Goal: Task Accomplishment & Management: Use online tool/utility

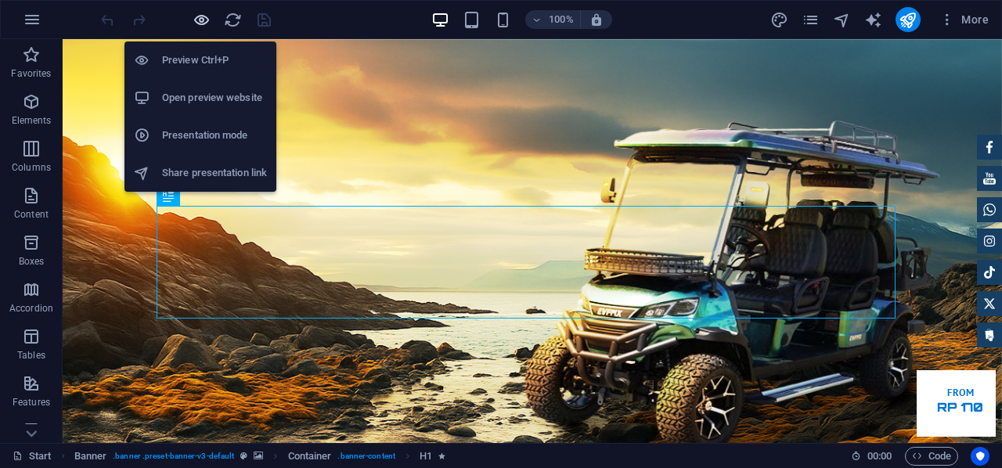
click at [200, 24] on icon "button" at bounding box center [202, 20] width 18 height 18
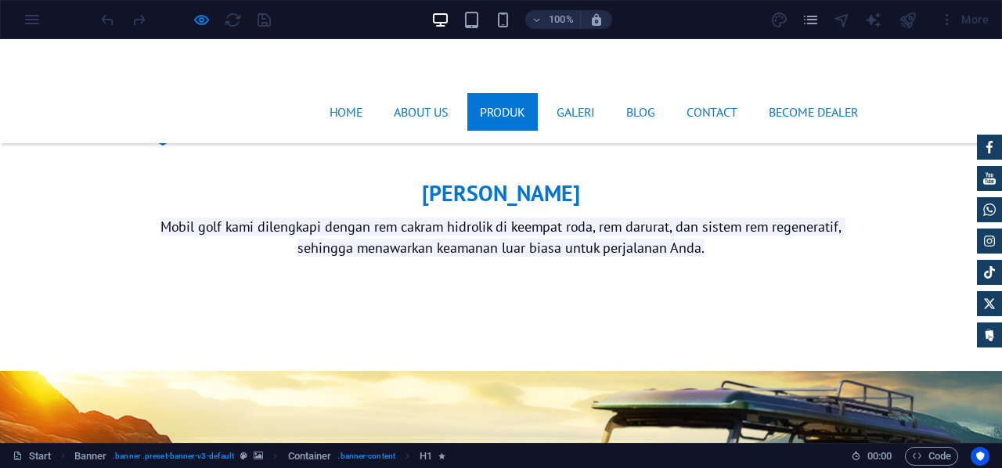
scroll to position [1838, 0]
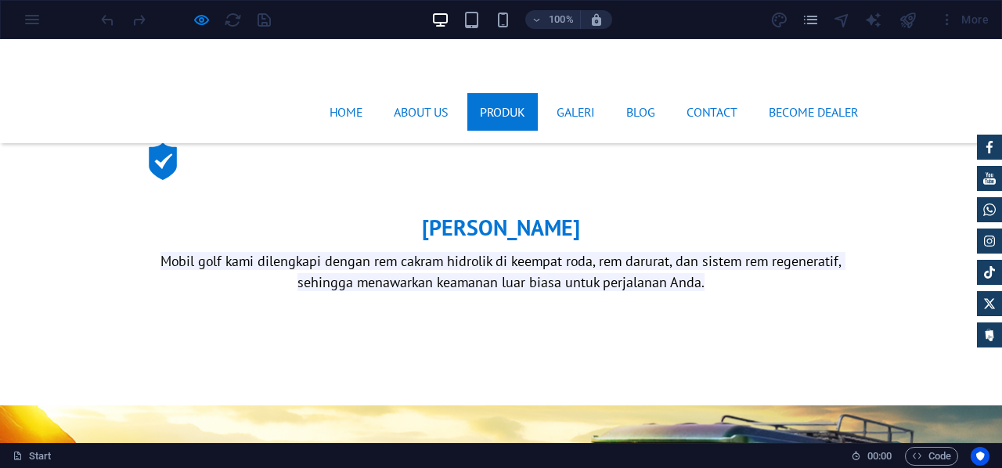
click at [493, 93] on link "Produk" at bounding box center [503, 112] width 70 height 38
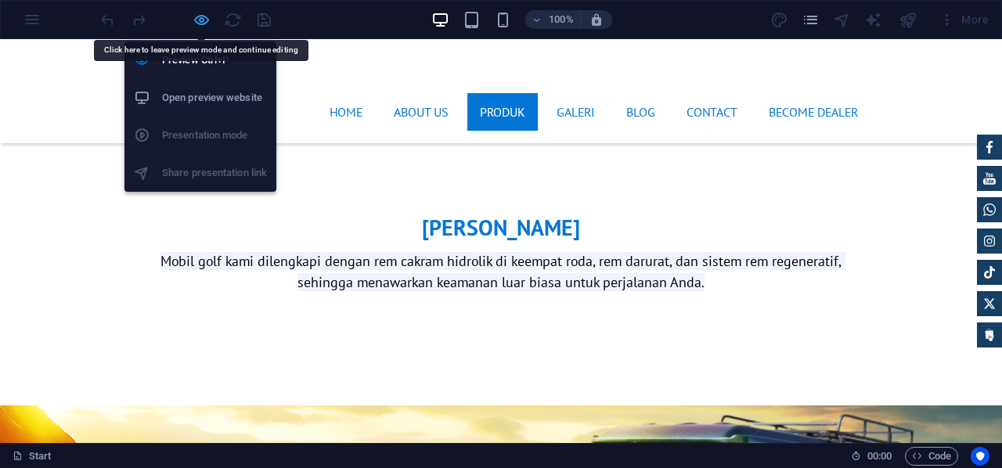
click at [200, 16] on icon "button" at bounding box center [202, 20] width 18 height 18
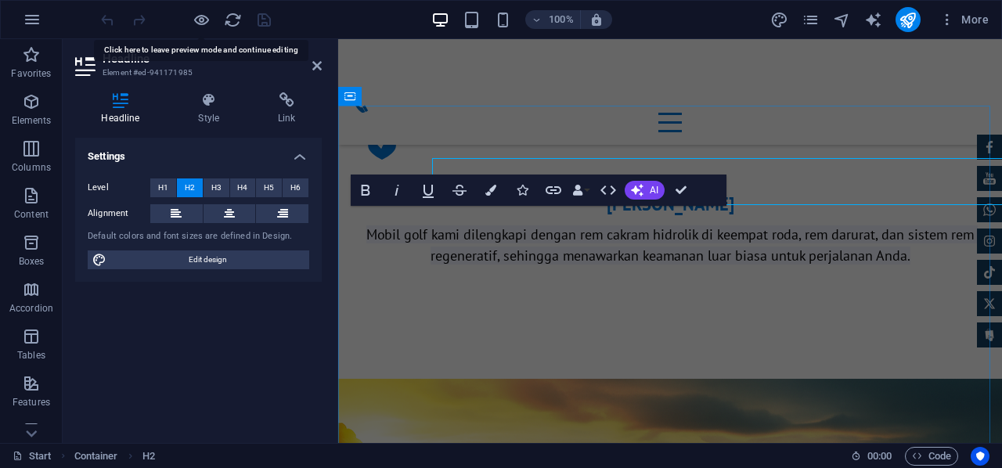
scroll to position [1884, 0]
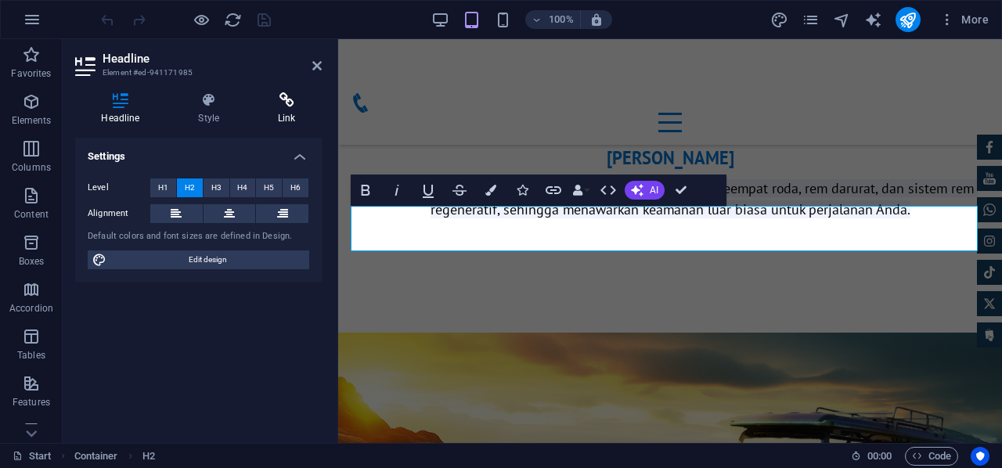
click at [307, 107] on icon at bounding box center [287, 100] width 70 height 16
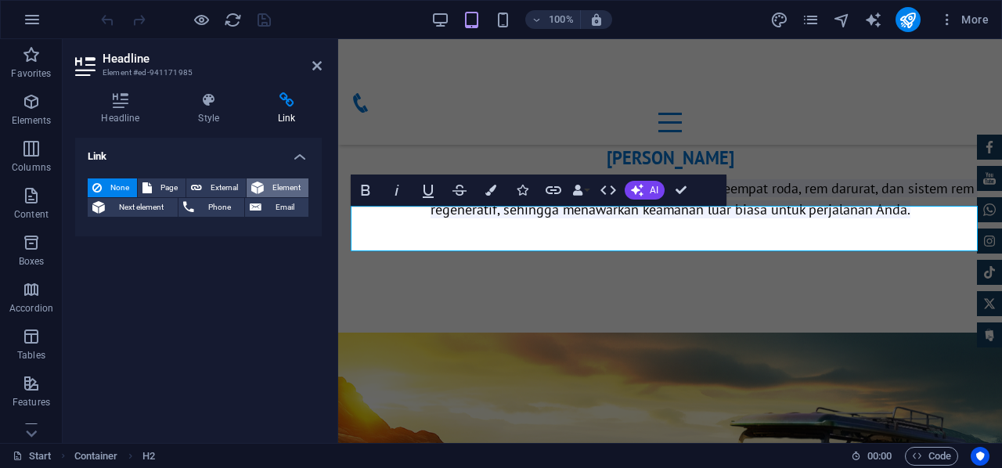
click at [273, 187] on span "Element" at bounding box center [286, 188] width 35 height 19
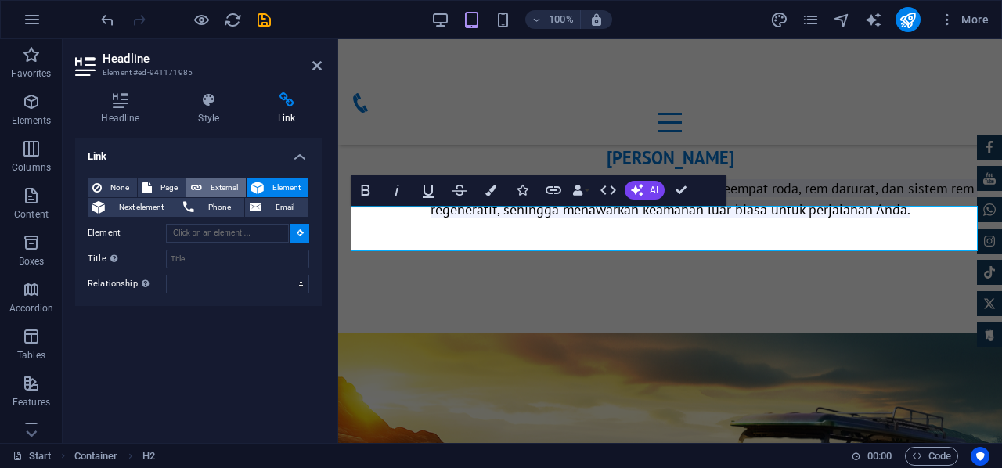
click at [217, 183] on span "External" at bounding box center [224, 188] width 34 height 19
select select "blank"
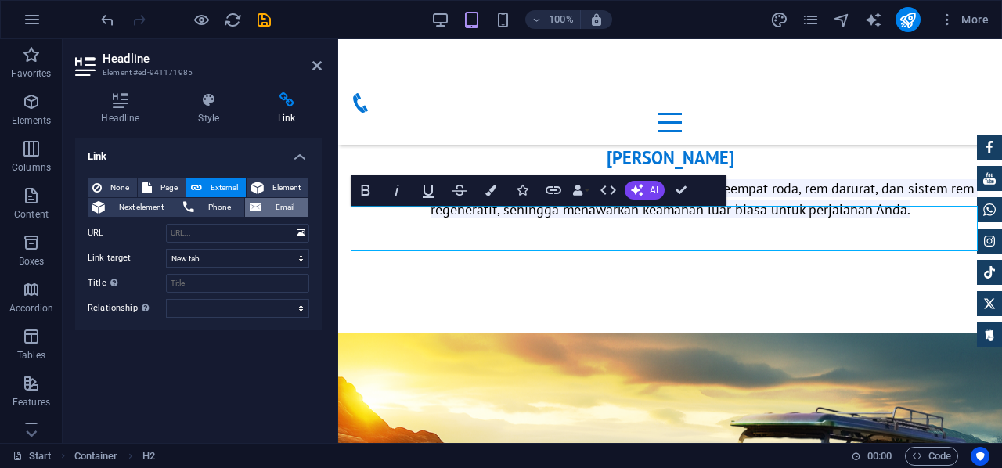
click at [262, 201] on button "Email" at bounding box center [276, 207] width 63 height 19
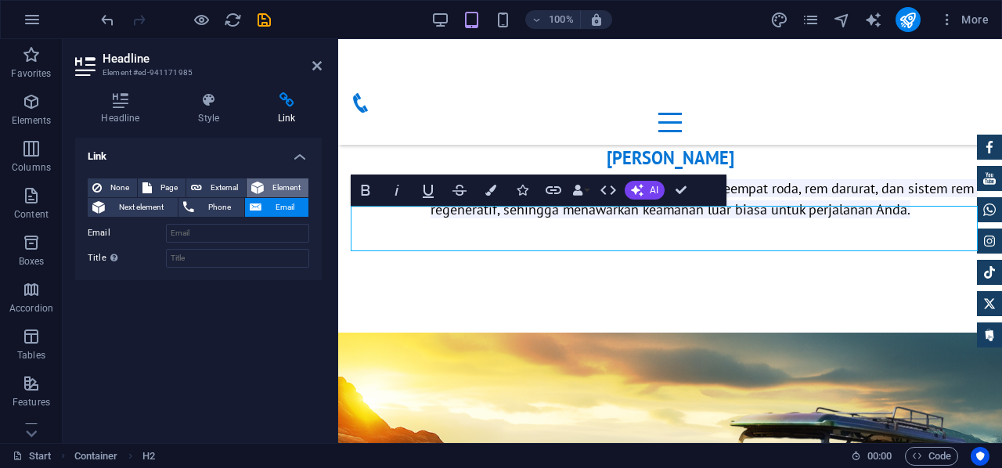
click at [281, 186] on span "Element" at bounding box center [286, 188] width 35 height 19
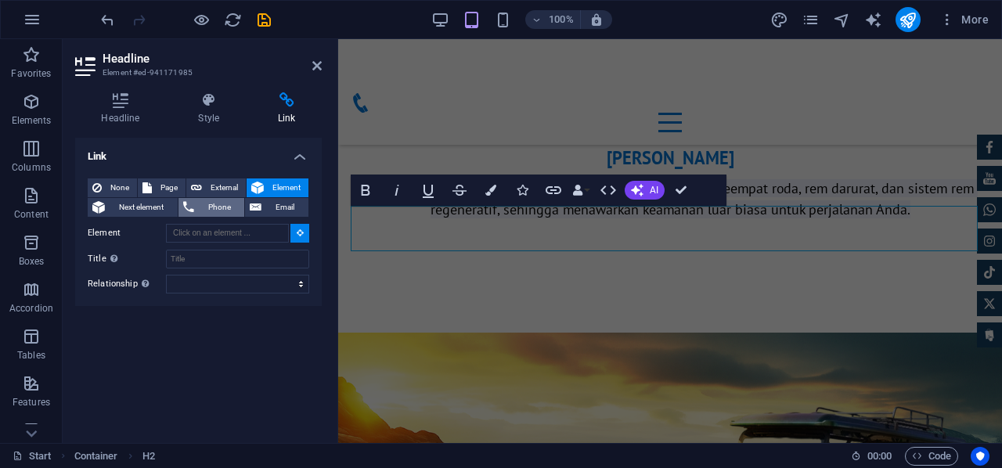
click at [209, 206] on span "Phone" at bounding box center [220, 207] width 42 height 19
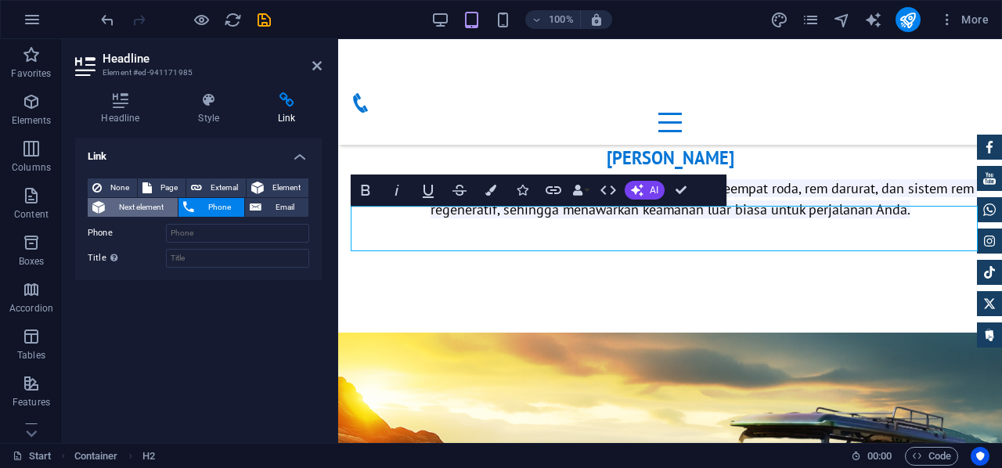
click at [155, 208] on span "Next element" at bounding box center [141, 207] width 63 height 19
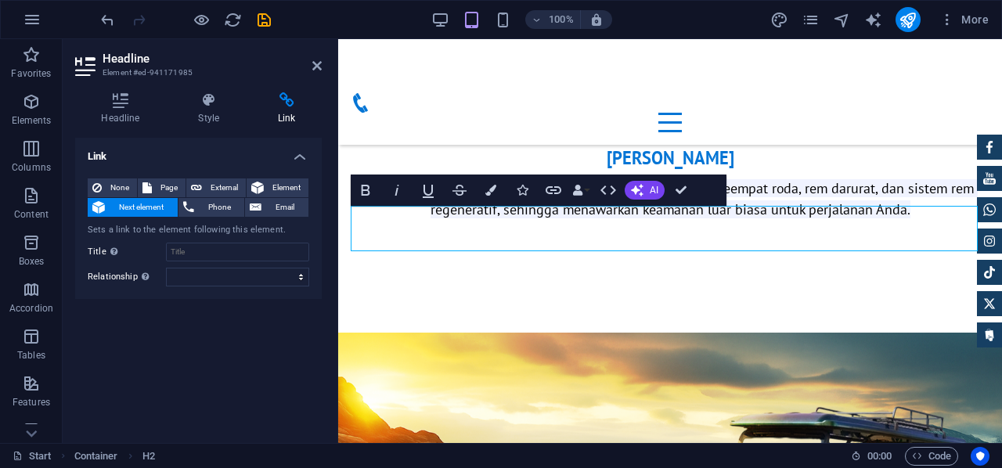
click at [103, 175] on div "None Page External Element Next element Phone Email Sets a link to the element …" at bounding box center [198, 233] width 247 height 134
click at [315, 65] on icon at bounding box center [316, 66] width 9 height 13
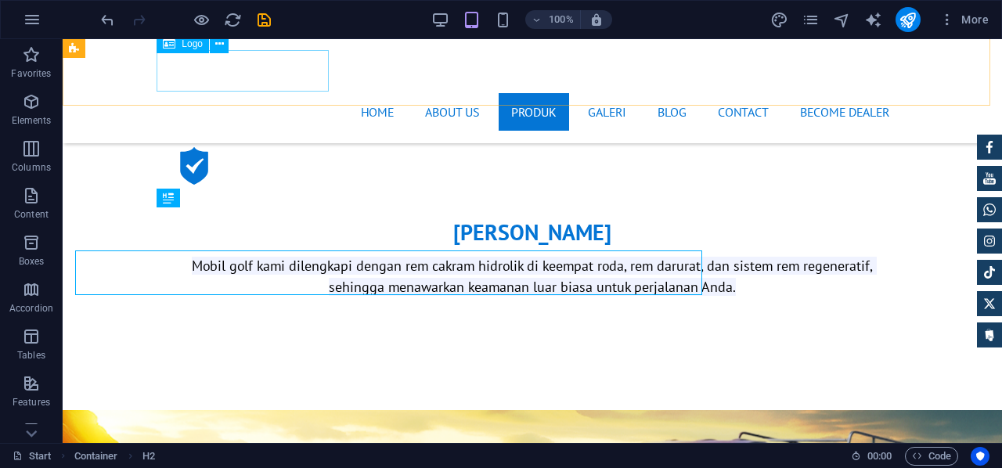
scroll to position [1836, 0]
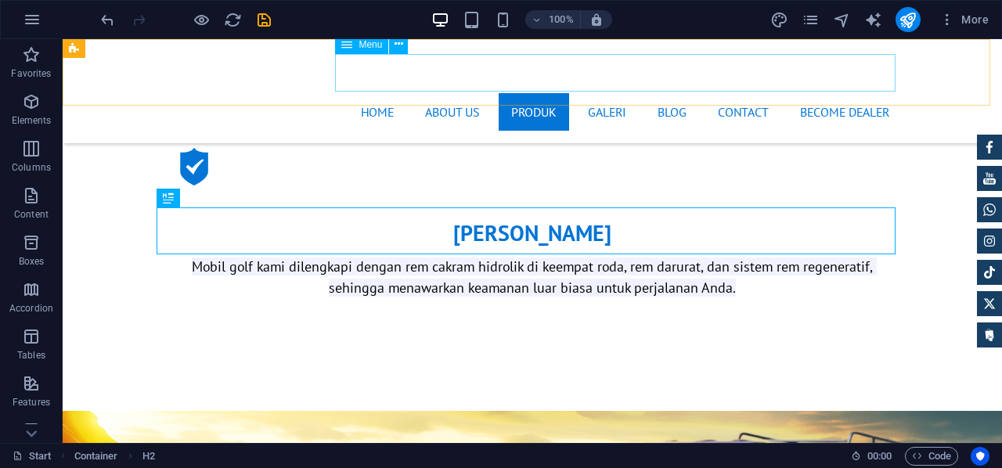
click at [519, 93] on nav "Home About us Produk GALERI Blog Contact BECOME DEALER" at bounding box center [532, 112] width 739 height 38
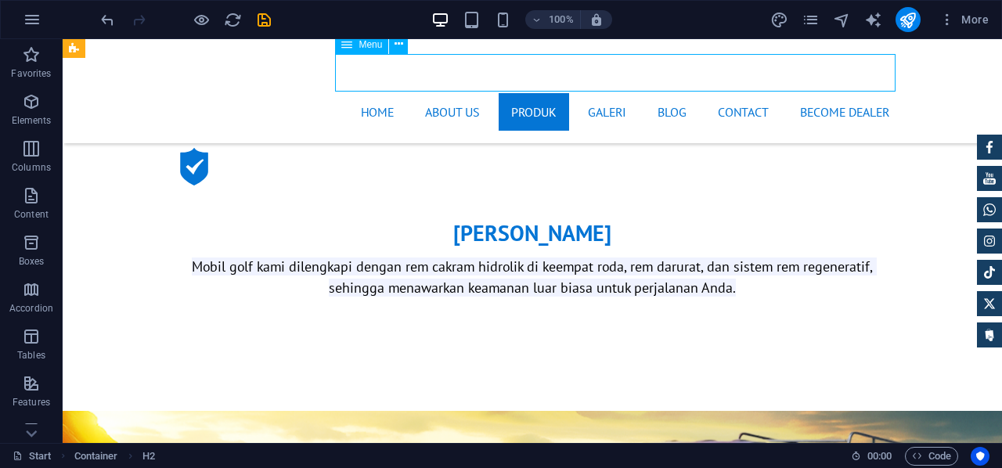
click at [519, 93] on nav "Home About us Produk GALERI Blog Contact BECOME DEALER" at bounding box center [532, 112] width 739 height 38
select select "1"
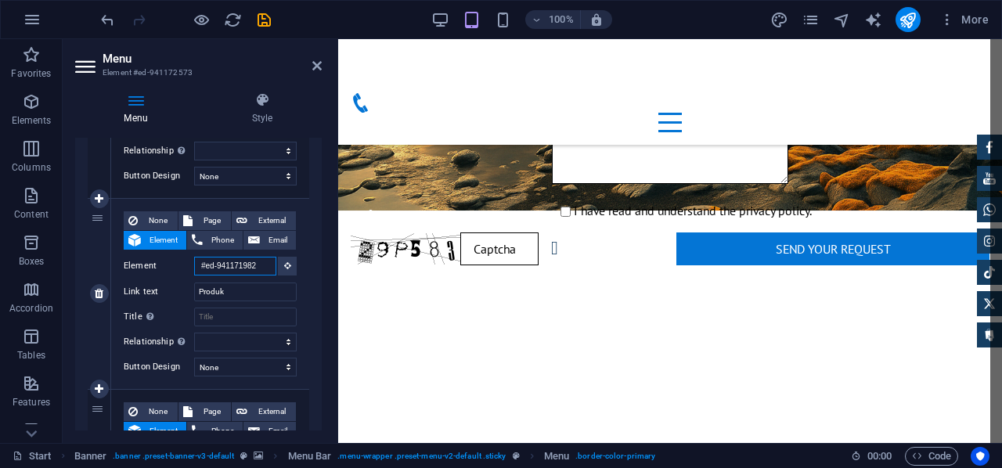
scroll to position [0, 0]
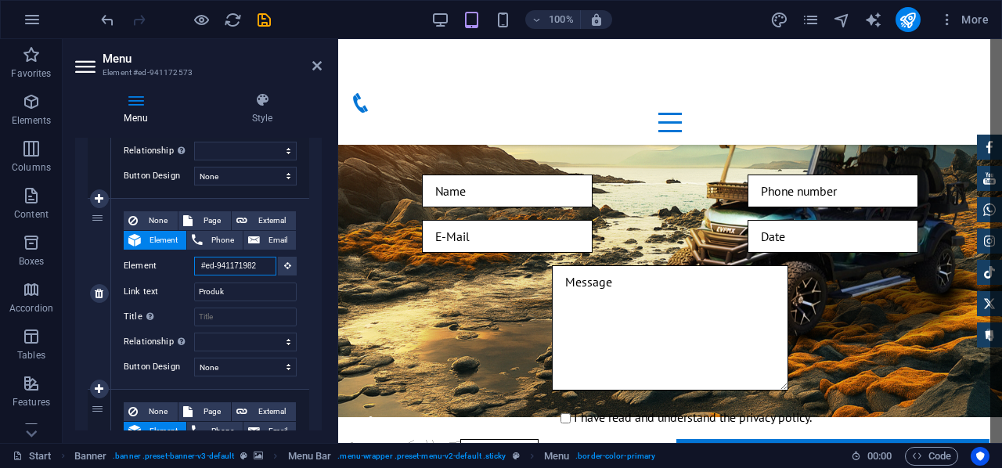
drag, startPoint x: 258, startPoint y: 265, endPoint x: 193, endPoint y: 270, distance: 65.2
click at [193, 270] on div "Element #ed-941171982" at bounding box center [210, 267] width 173 height 20
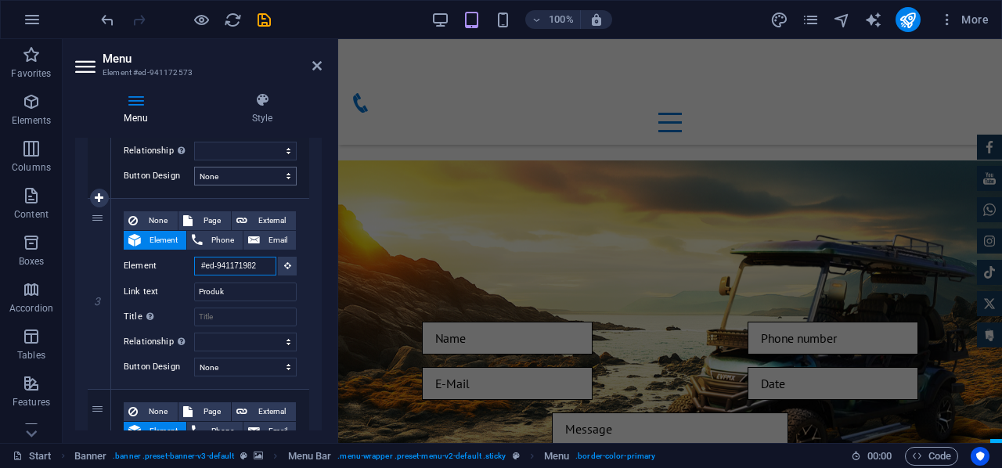
scroll to position [1752, 0]
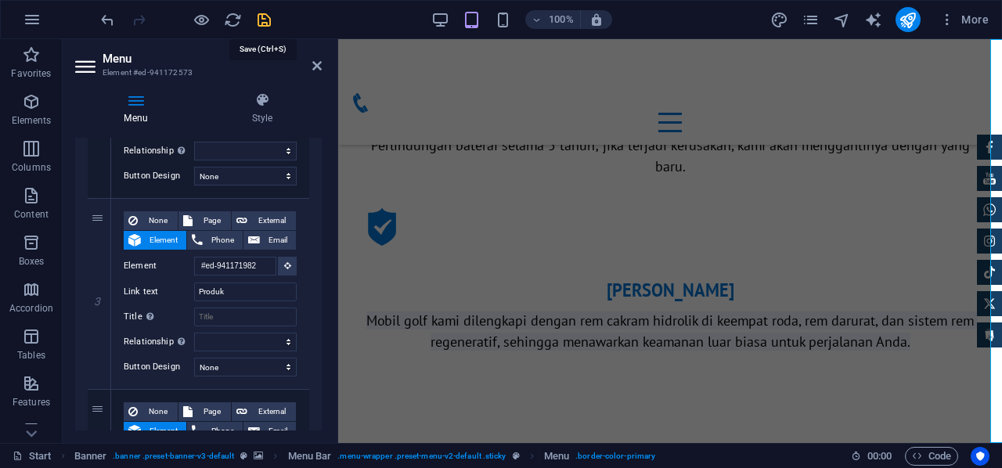
click at [268, 12] on icon "save" at bounding box center [264, 20] width 18 height 18
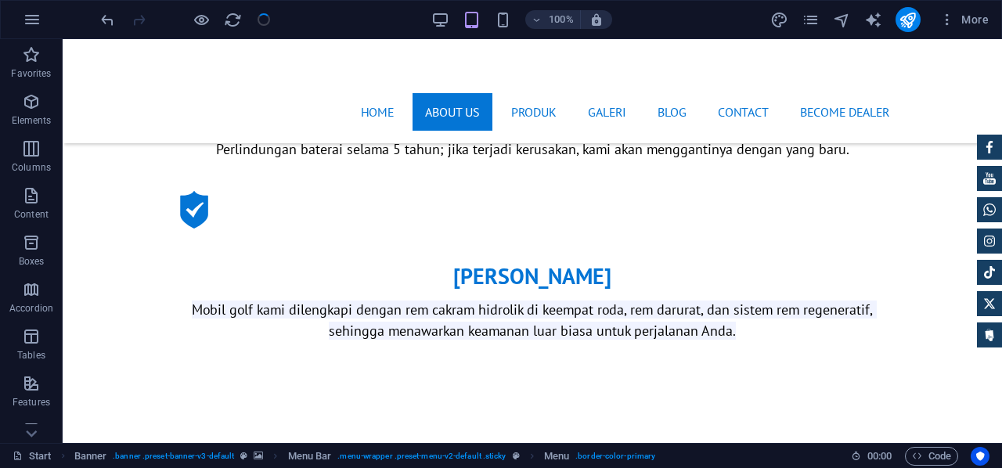
checkbox input "false"
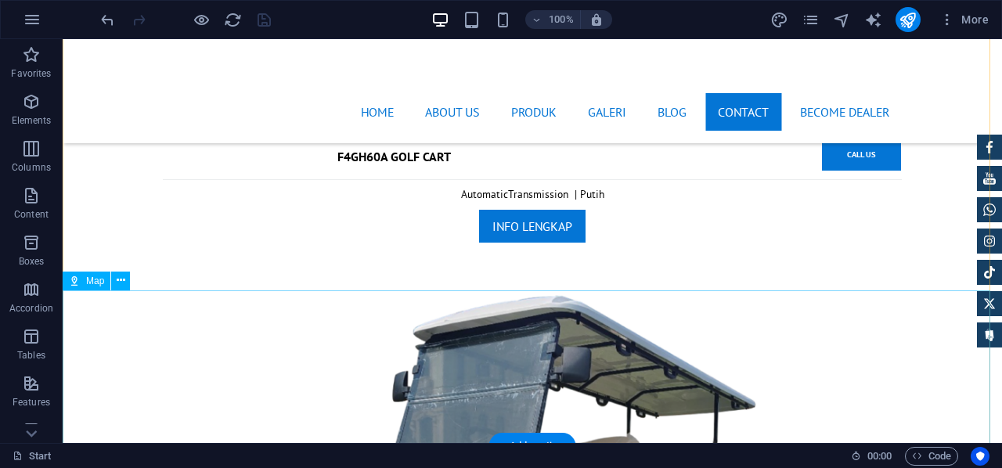
scroll to position [9015, 0]
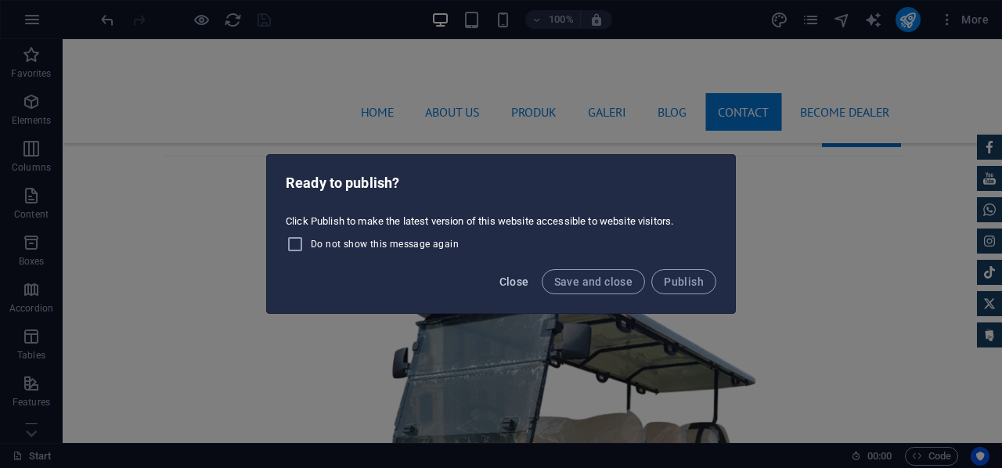
click at [520, 282] on span "Close" at bounding box center [515, 282] width 30 height 13
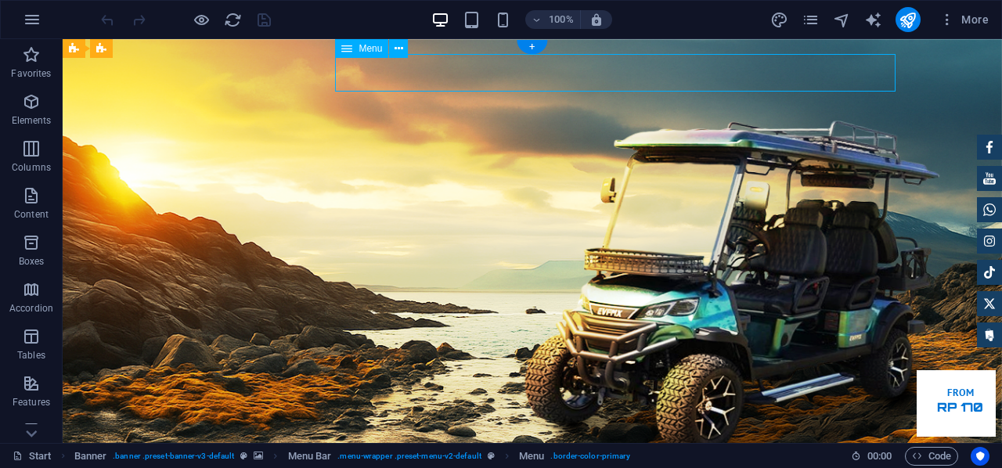
select select "1"
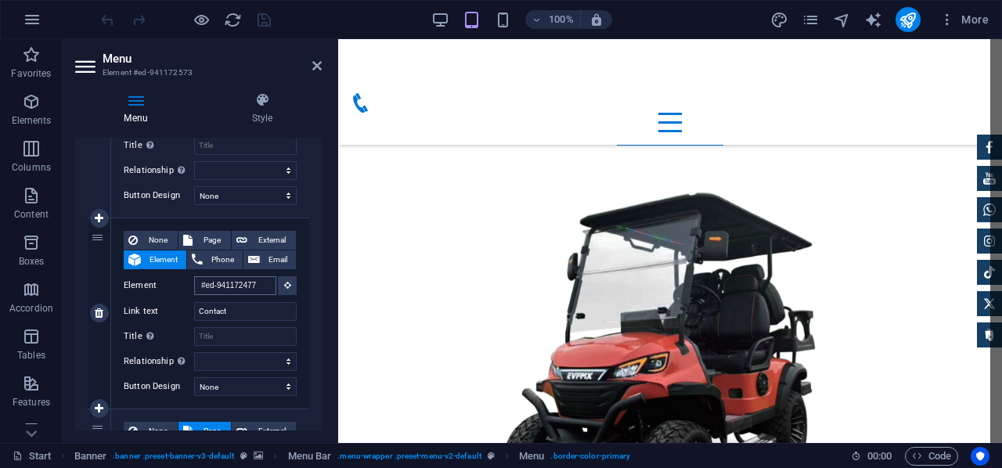
scroll to position [11536, 0]
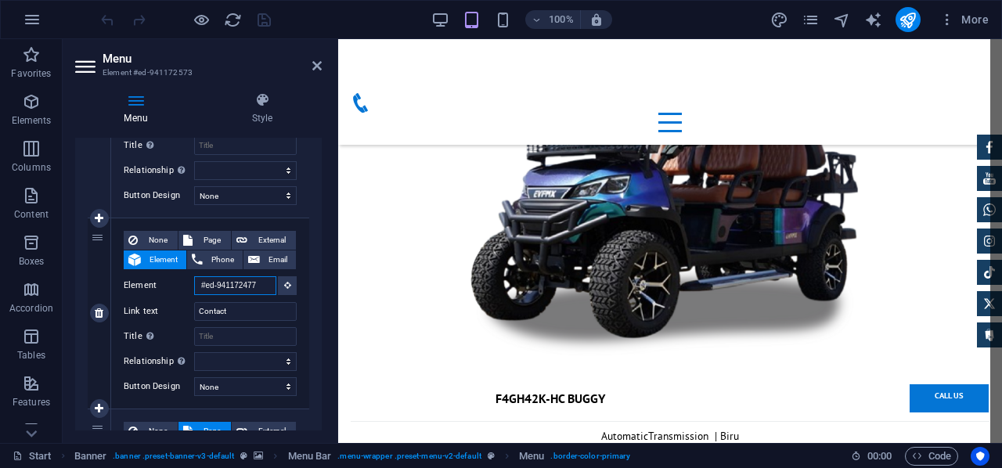
click at [236, 289] on input "#ed-941172477" at bounding box center [235, 285] width 82 height 19
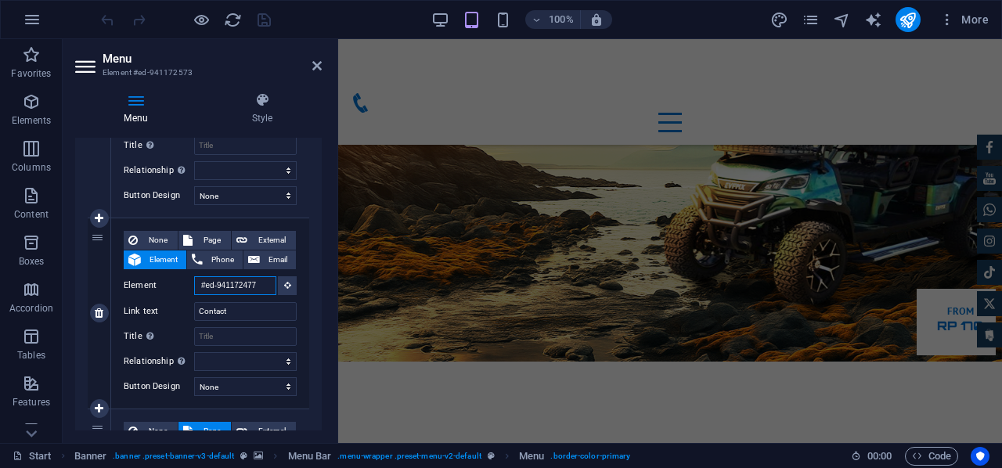
scroll to position [0, 0]
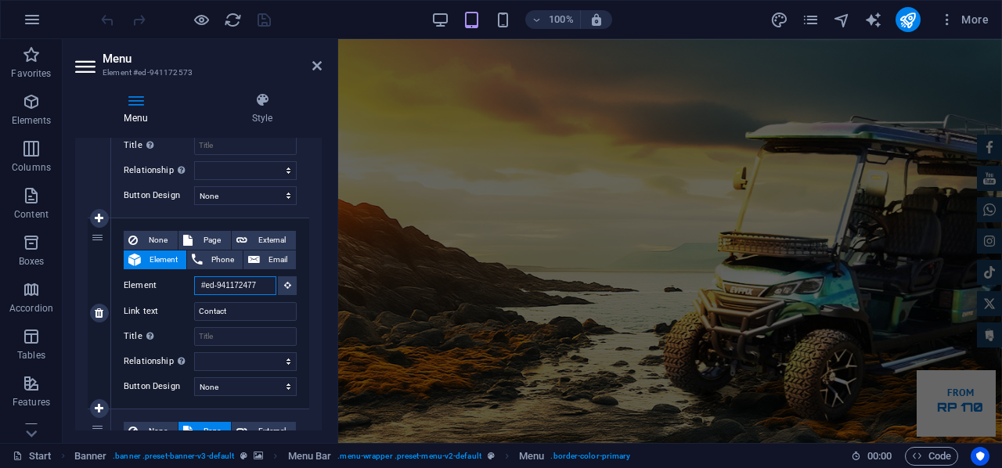
drag, startPoint x: 260, startPoint y: 285, endPoint x: 186, endPoint y: 282, distance: 73.7
click at [186, 282] on div "Element #ed-941172477" at bounding box center [210, 286] width 173 height 20
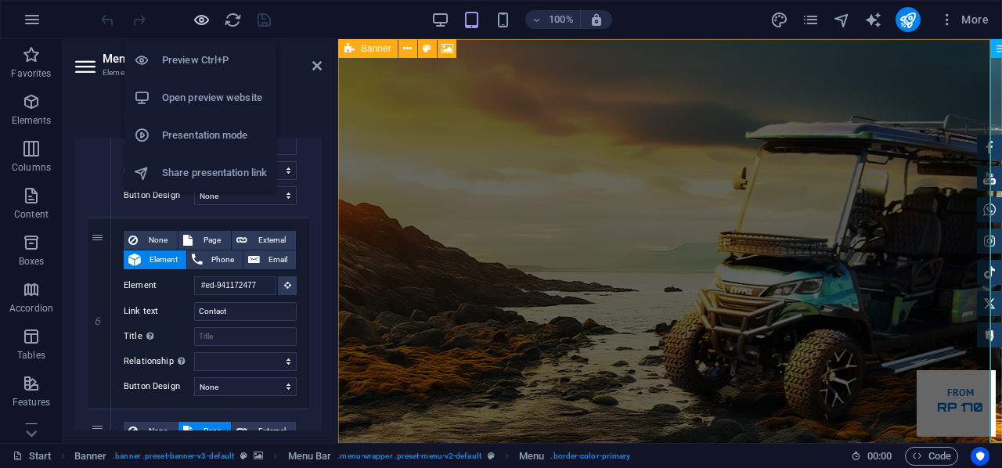
click at [205, 18] on icon "button" at bounding box center [202, 20] width 18 height 18
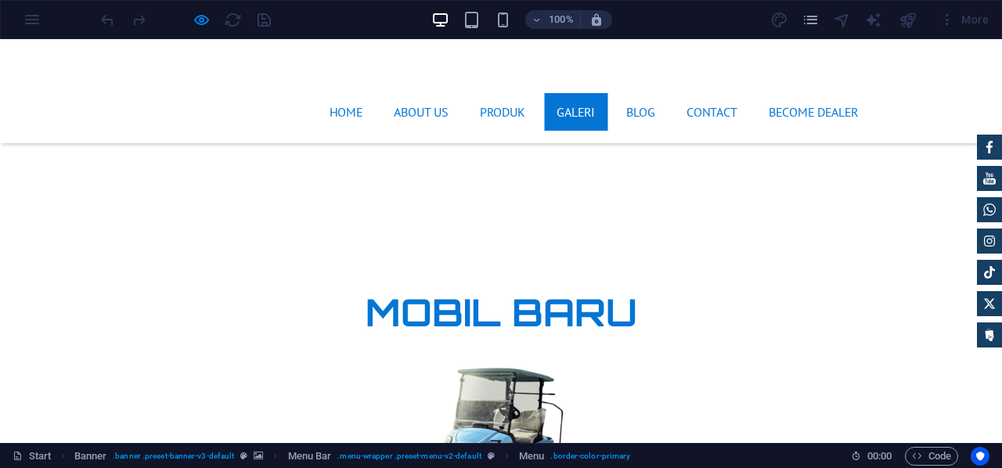
scroll to position [7361, 0]
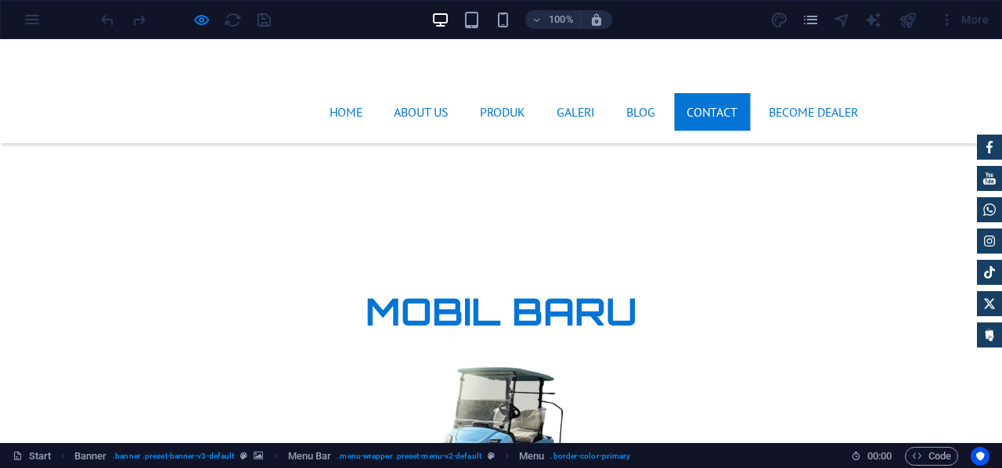
drag, startPoint x: 168, startPoint y: 255, endPoint x: 345, endPoint y: 392, distance: 223.4
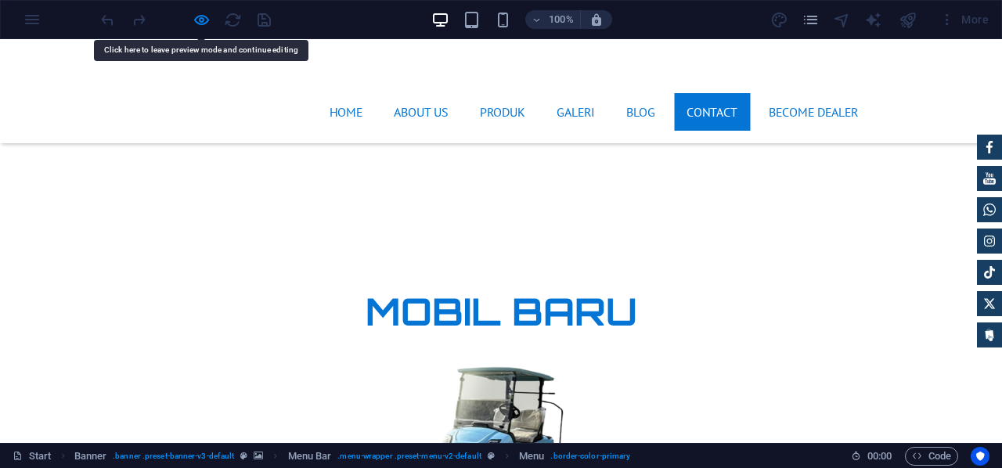
copy div "We are happy to assist you PT. EVFMX Manufaktur [GEOGRAPHIC_DATA] Jl. [STREET_A…"
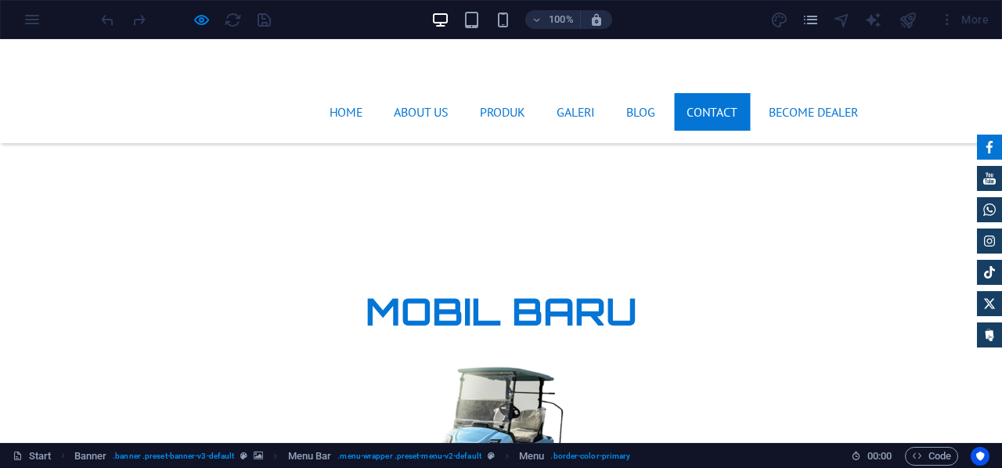
click at [987, 141] on icon at bounding box center [990, 147] width 6 height 13
